Goal: Navigation & Orientation: Understand site structure

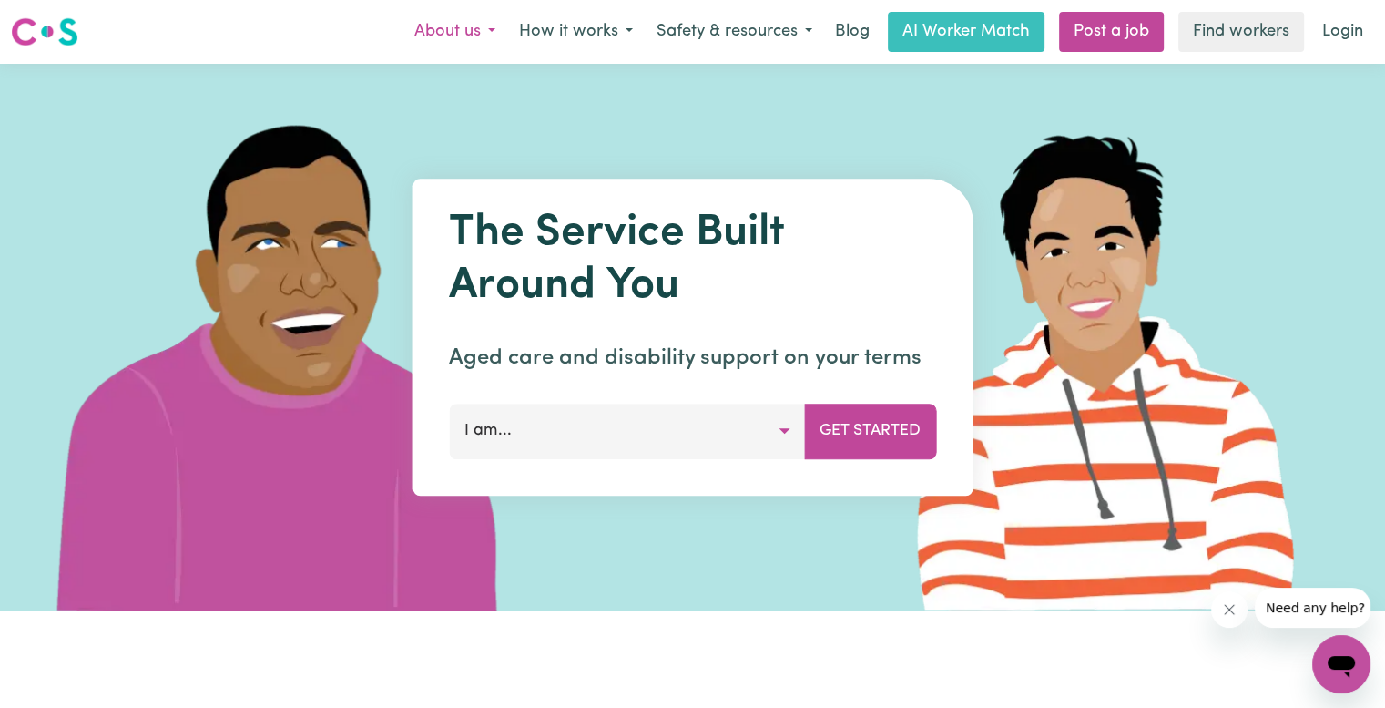
click at [450, 33] on button "About us" at bounding box center [455, 32] width 105 height 38
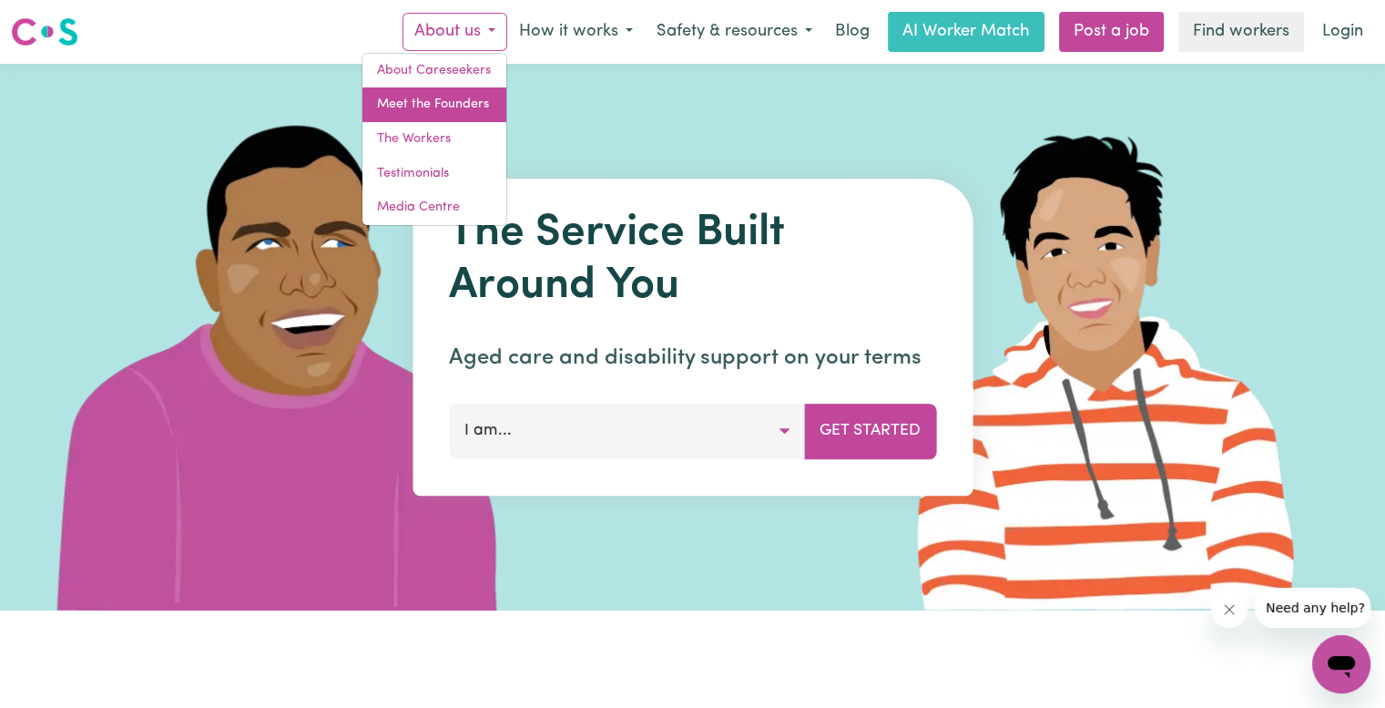
click at [434, 99] on link "Meet the Founders" at bounding box center [434, 104] width 144 height 35
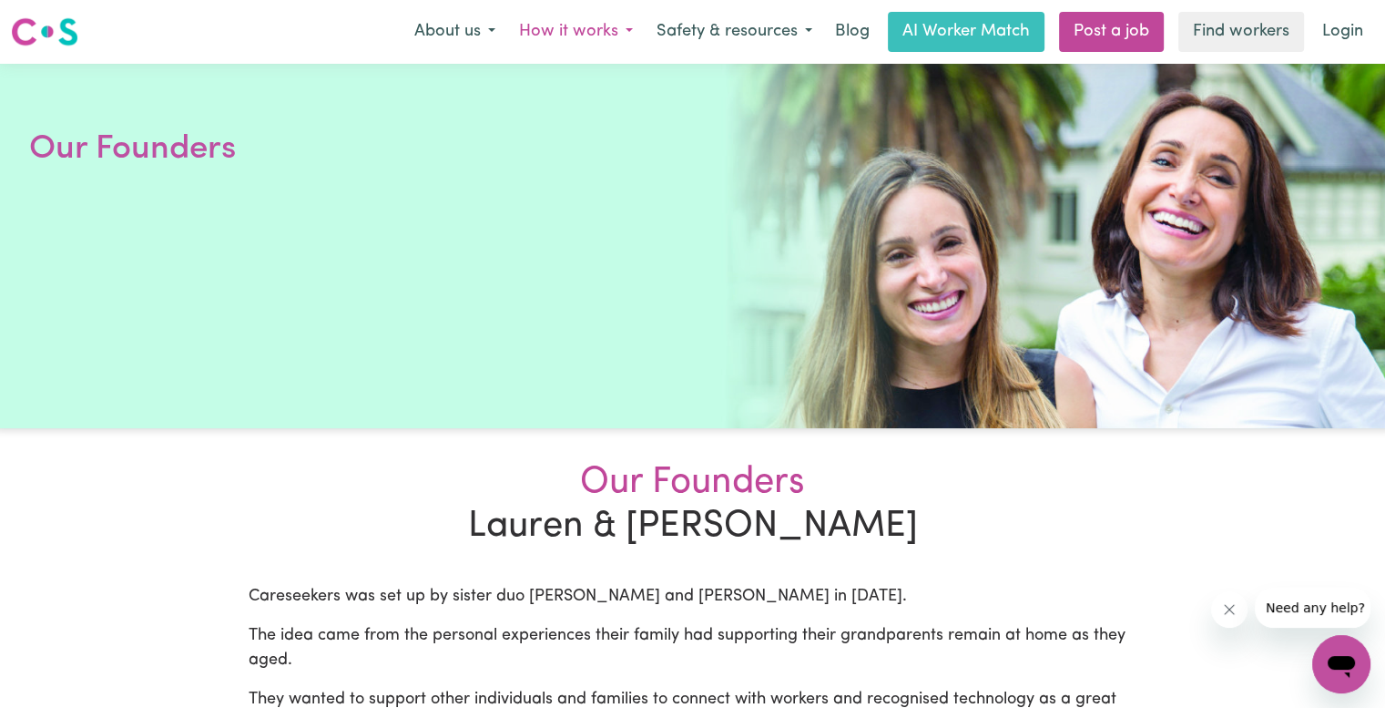
click at [626, 27] on button "How it works" at bounding box center [576, 32] width 138 height 38
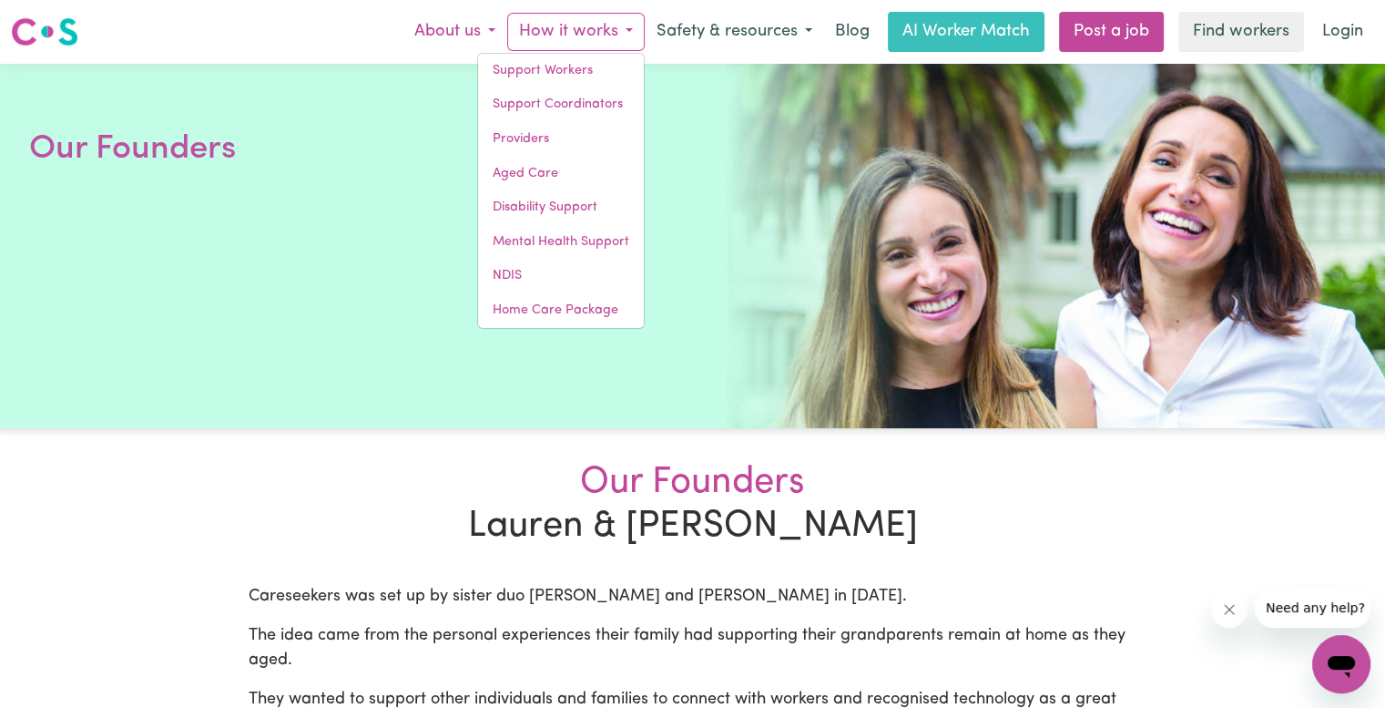
click at [492, 32] on button "About us" at bounding box center [455, 32] width 105 height 38
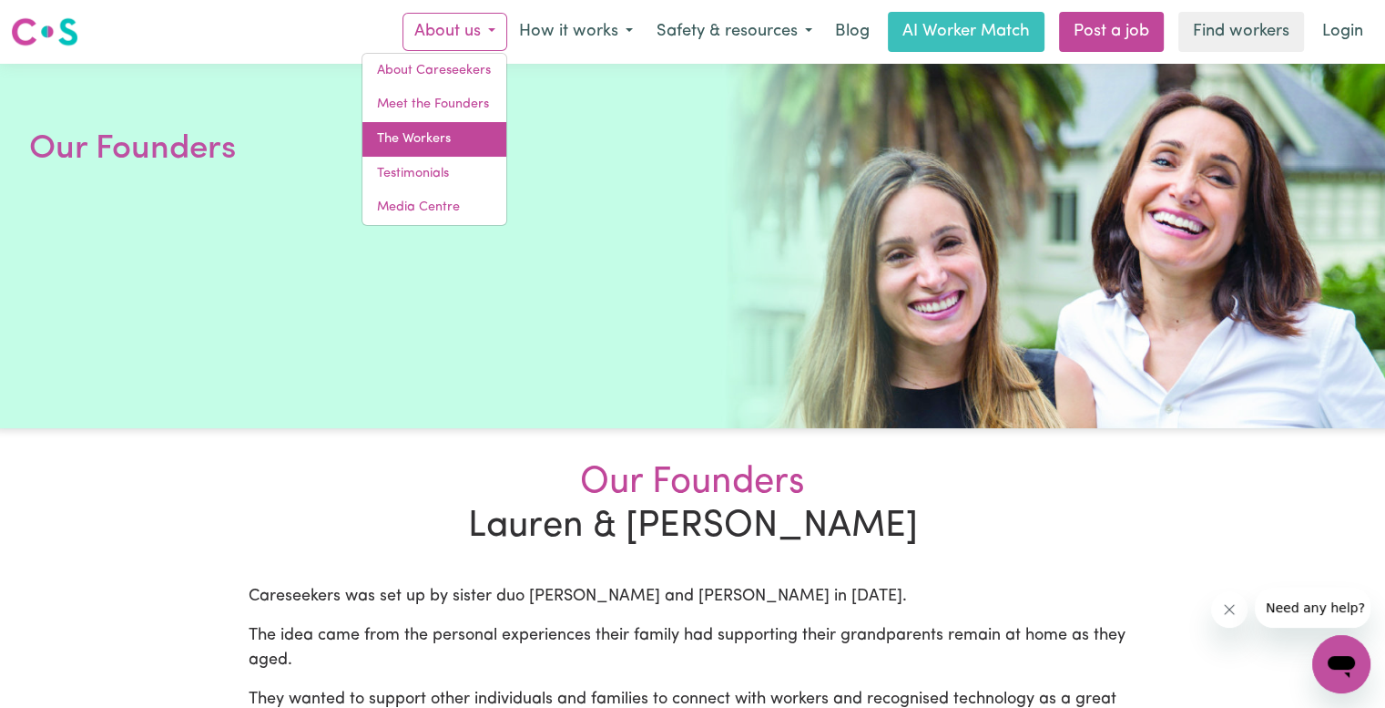
click at [397, 148] on link "The Workers" at bounding box center [434, 139] width 144 height 35
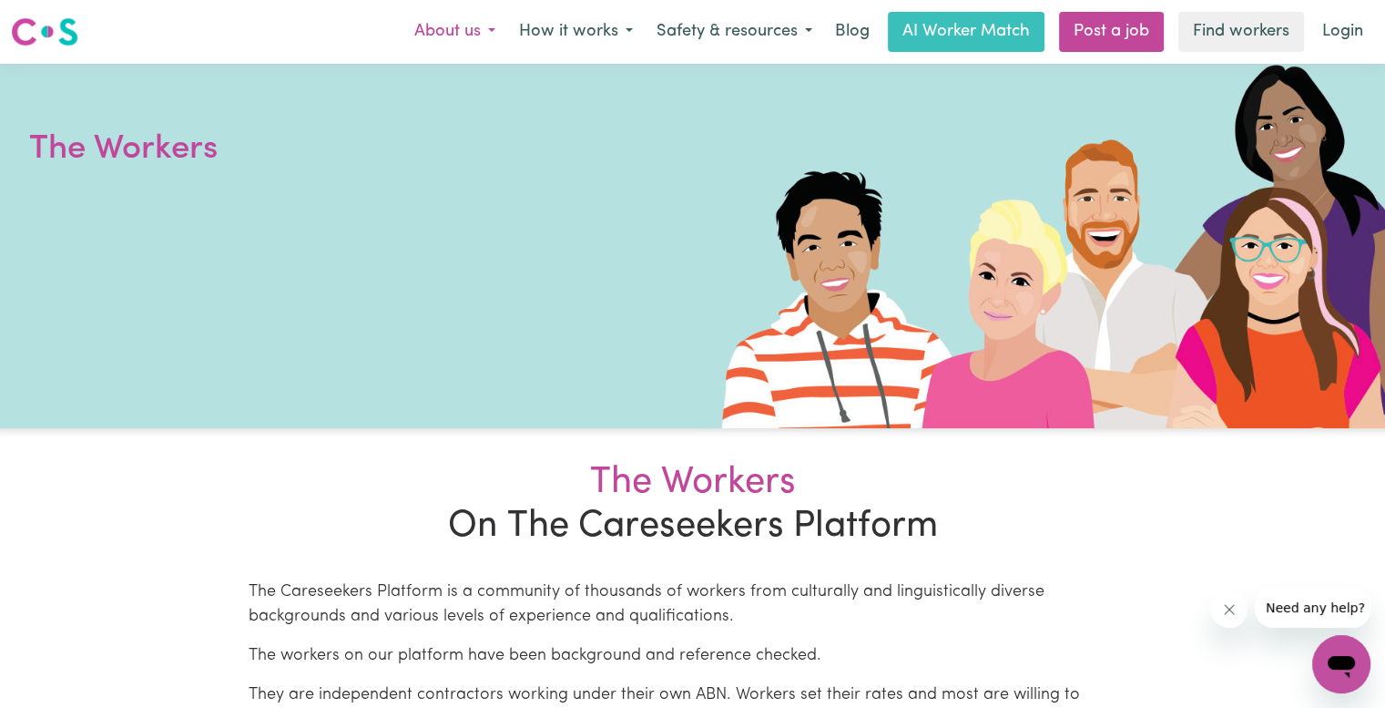
click at [444, 36] on button "About us" at bounding box center [455, 32] width 105 height 38
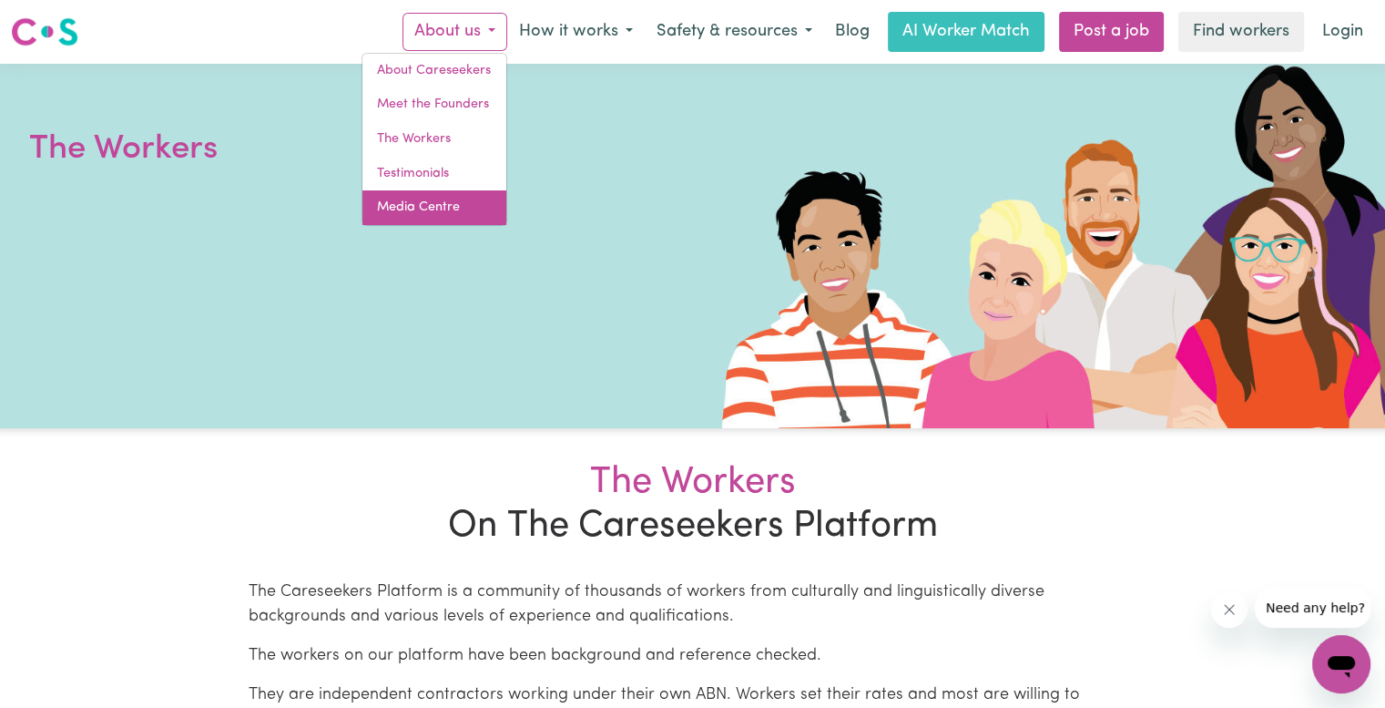
click at [407, 205] on link "Media Centre" at bounding box center [434, 207] width 144 height 35
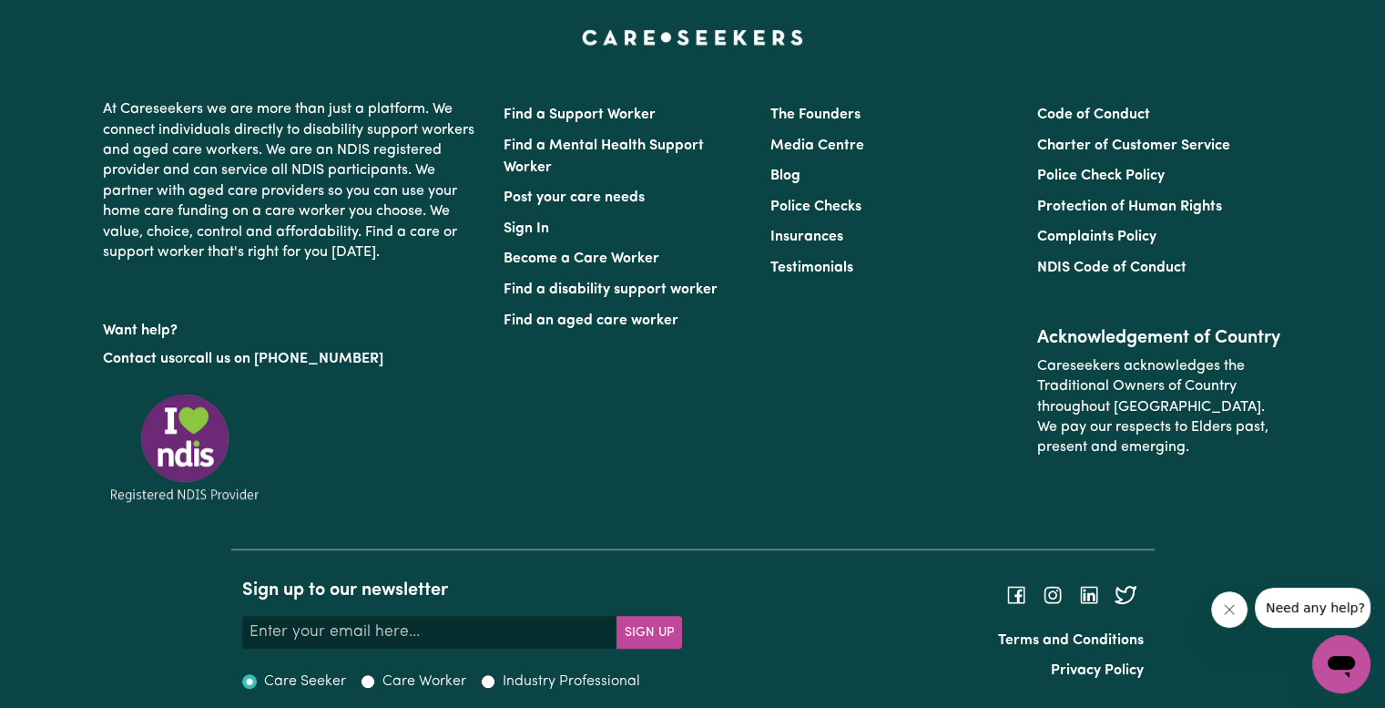
scroll to position [711, 0]
